Goal: Task Accomplishment & Management: Complete application form

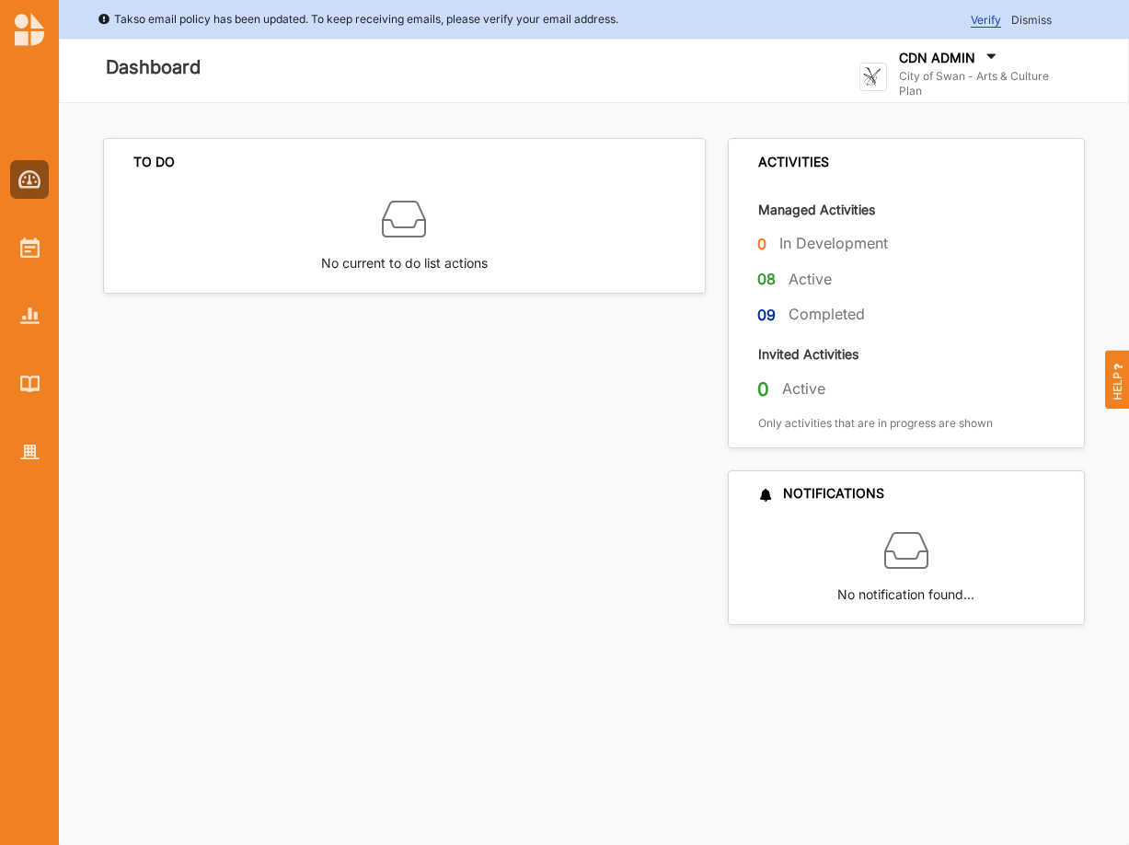
click at [974, 75] on label "City of Swan - Arts & Culture Plan" at bounding box center [987, 83] width 176 height 29
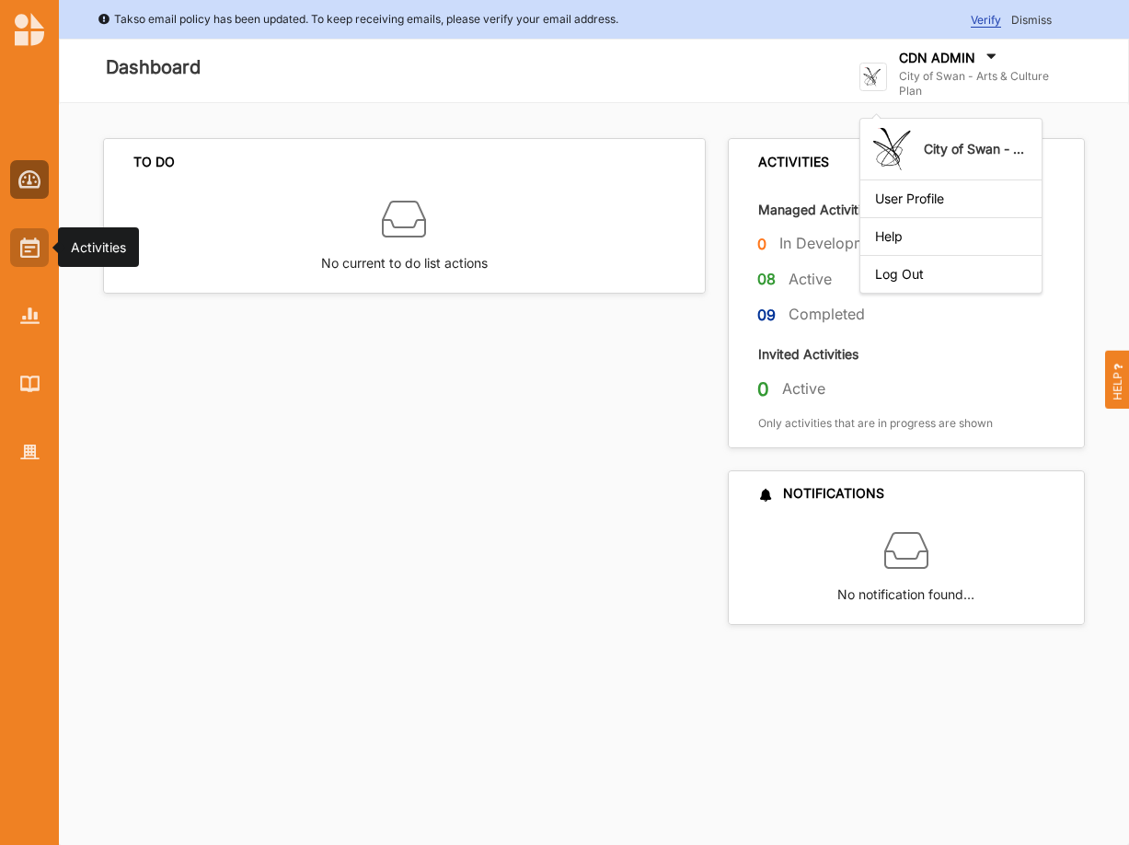
click at [34, 251] on img at bounding box center [29, 247] width 19 height 20
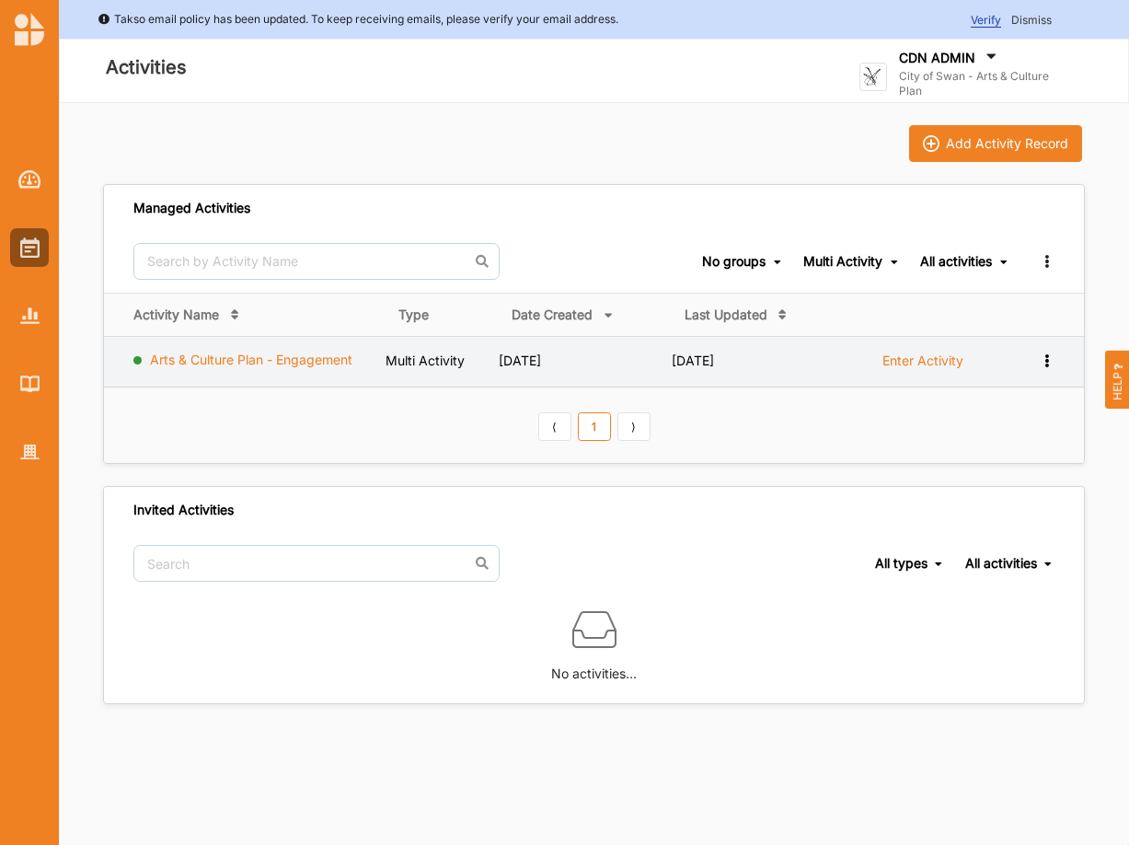
click at [221, 362] on link "Arts & Culture Plan - Engagement" at bounding box center [251, 360] width 203 height 16
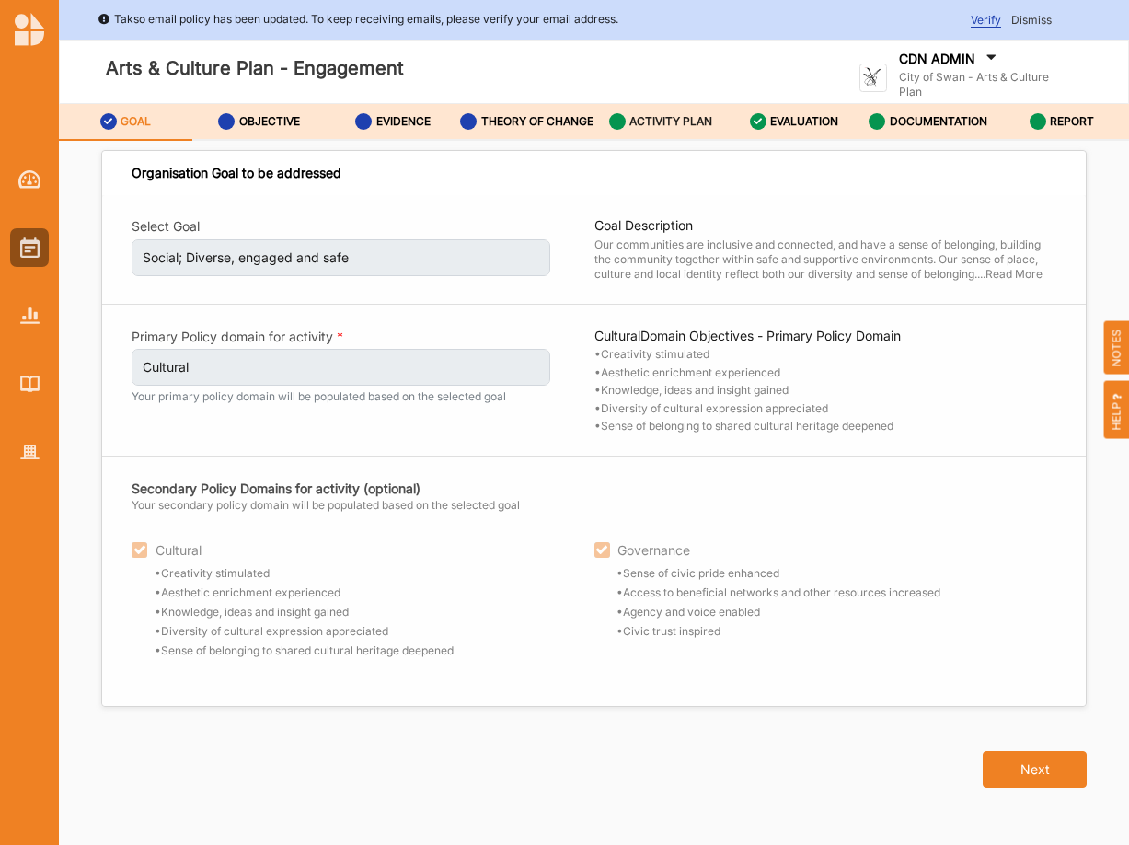
click at [651, 138] on div "ACTIVITY PLAN" at bounding box center [661, 121] width 104 height 33
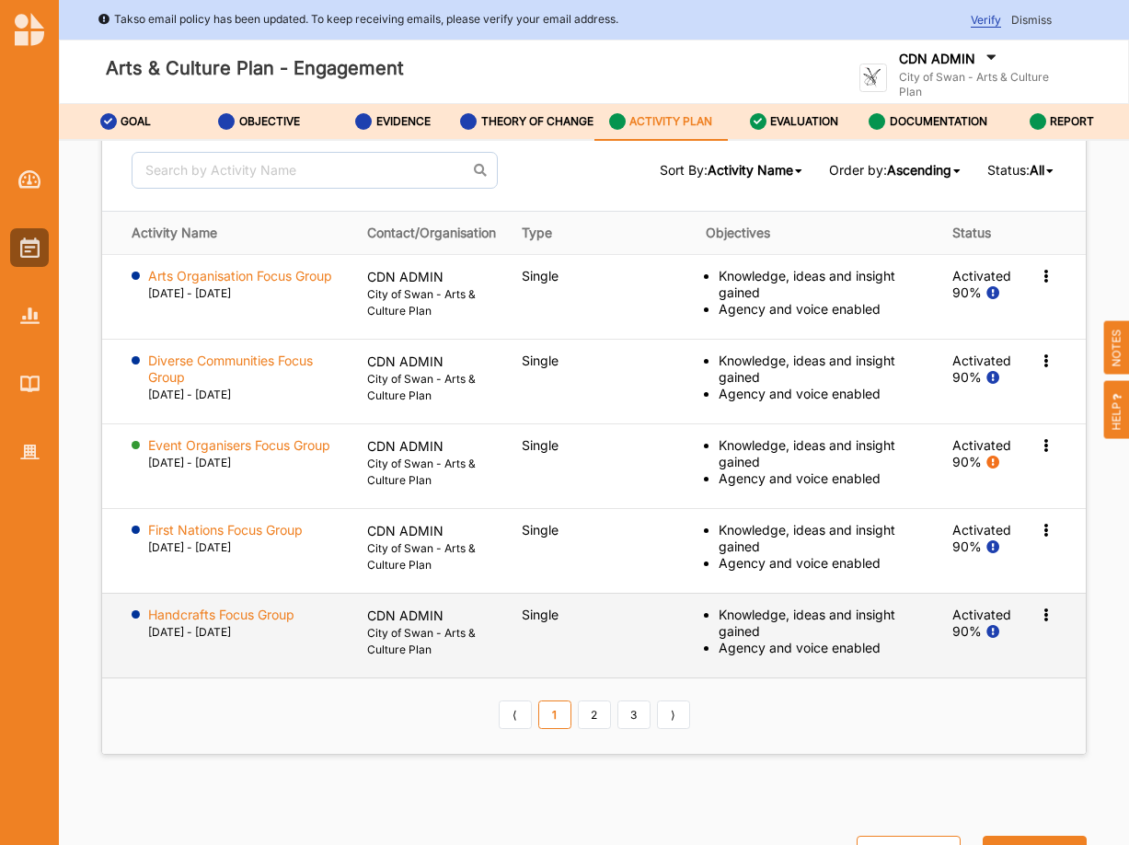
scroll to position [2311, 0]
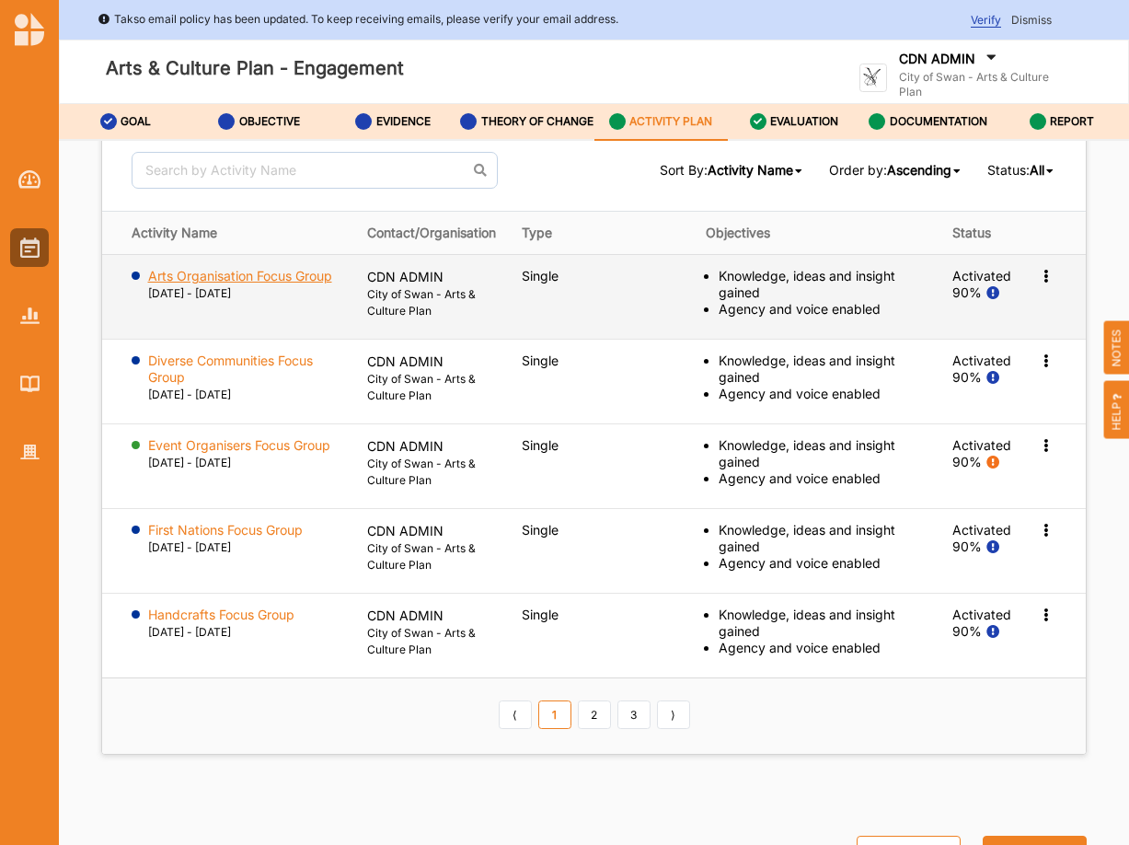
click at [212, 268] on label "Arts Organisation Focus Group" at bounding box center [240, 276] width 184 height 17
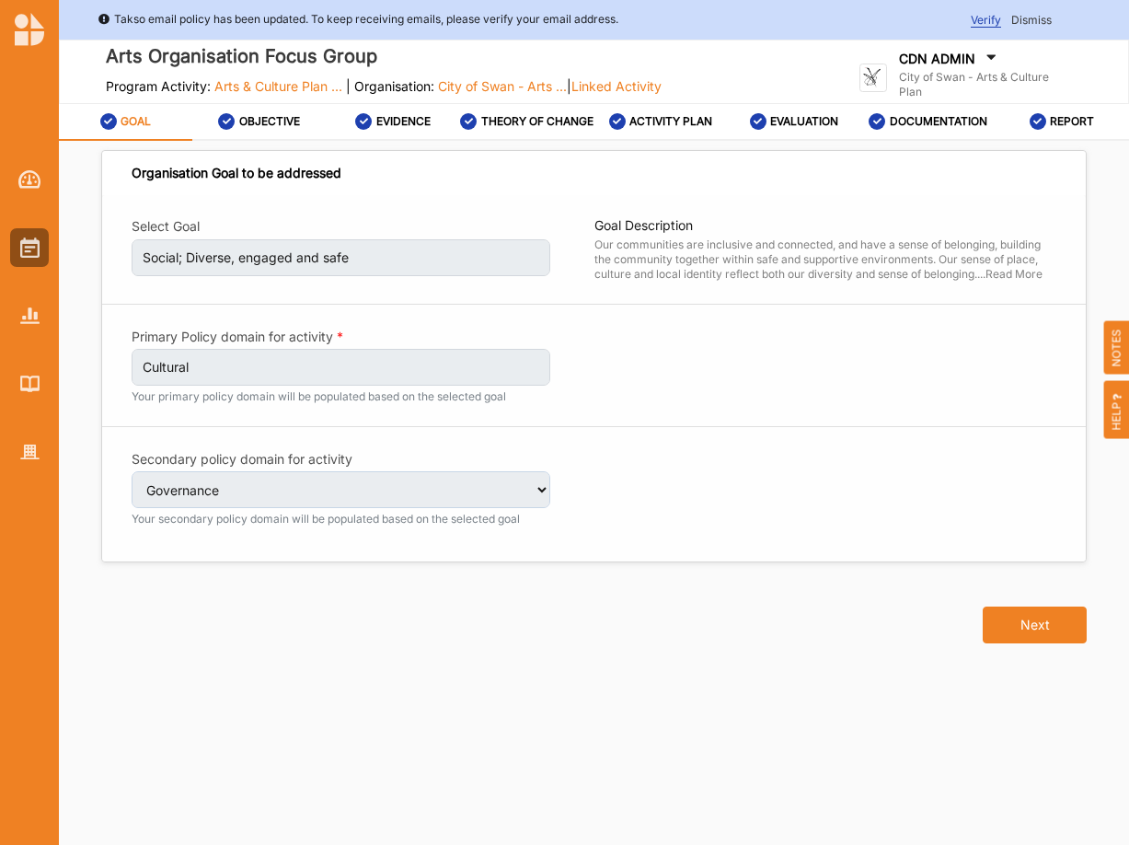
select select "4"
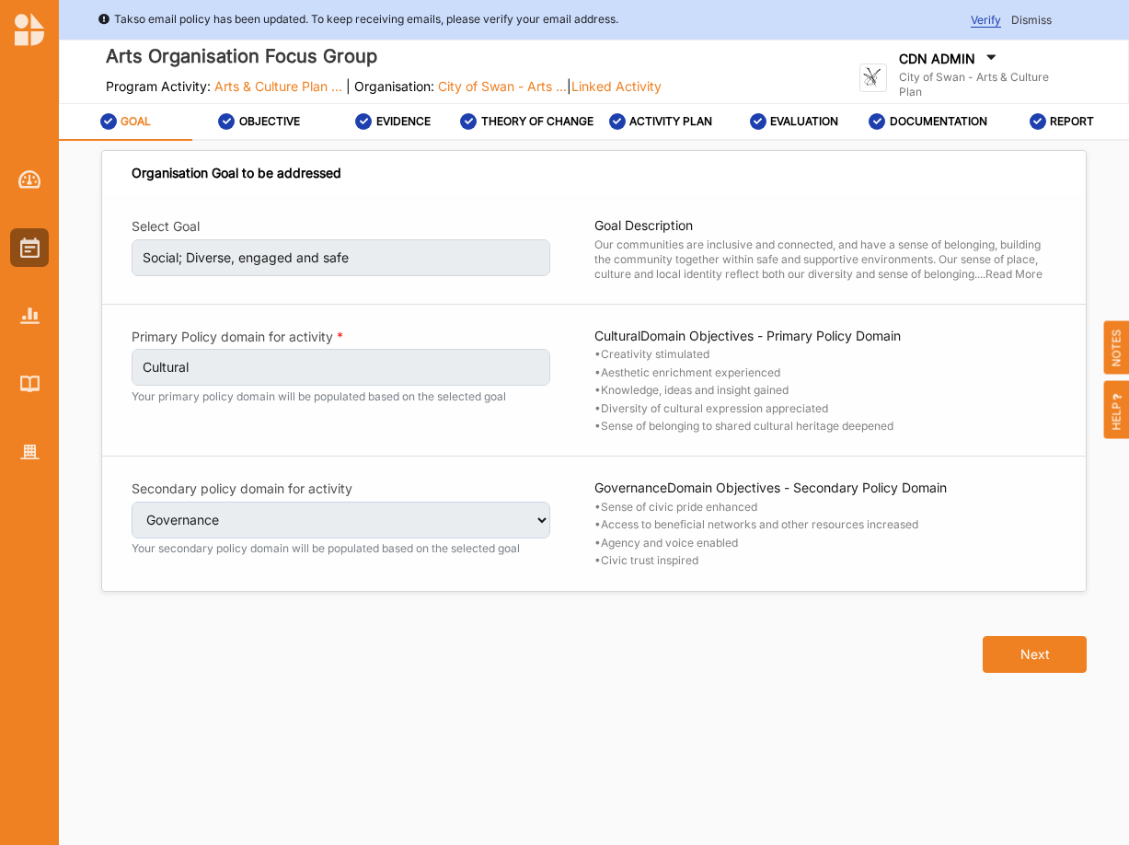
select select "4"
